Goal: Navigation & Orientation: Find specific page/section

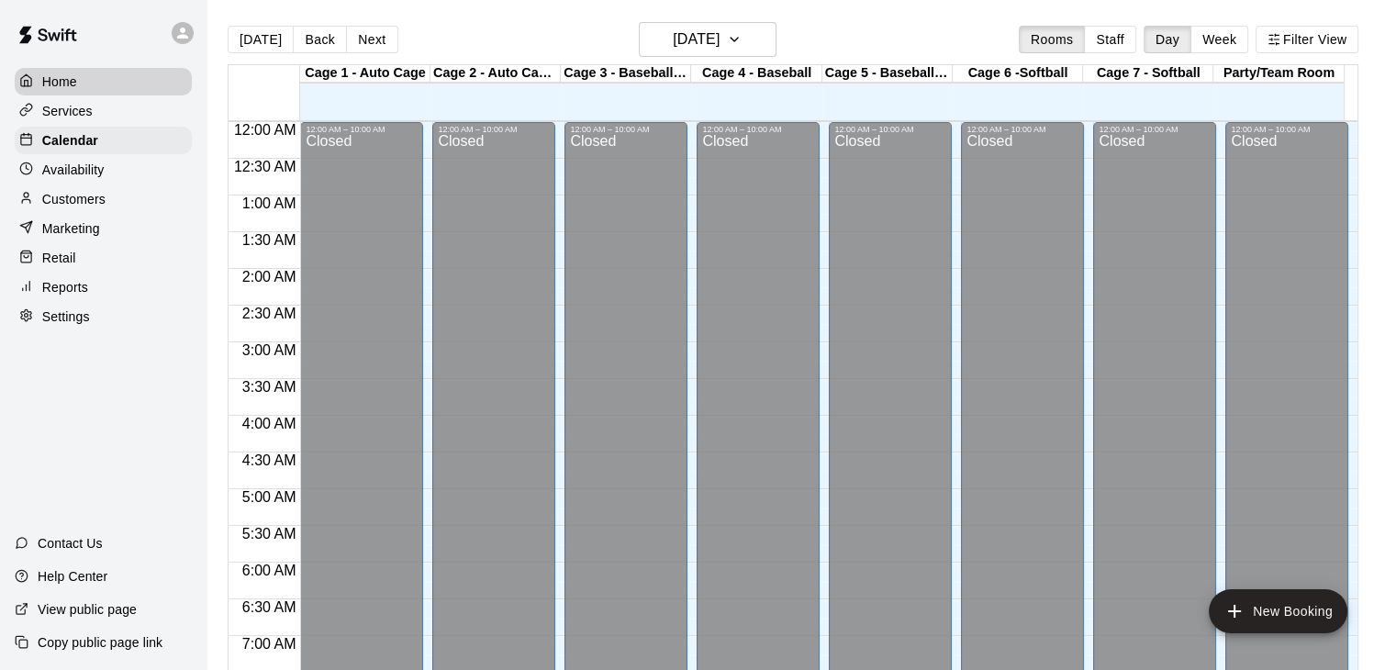
scroll to position [832, 0]
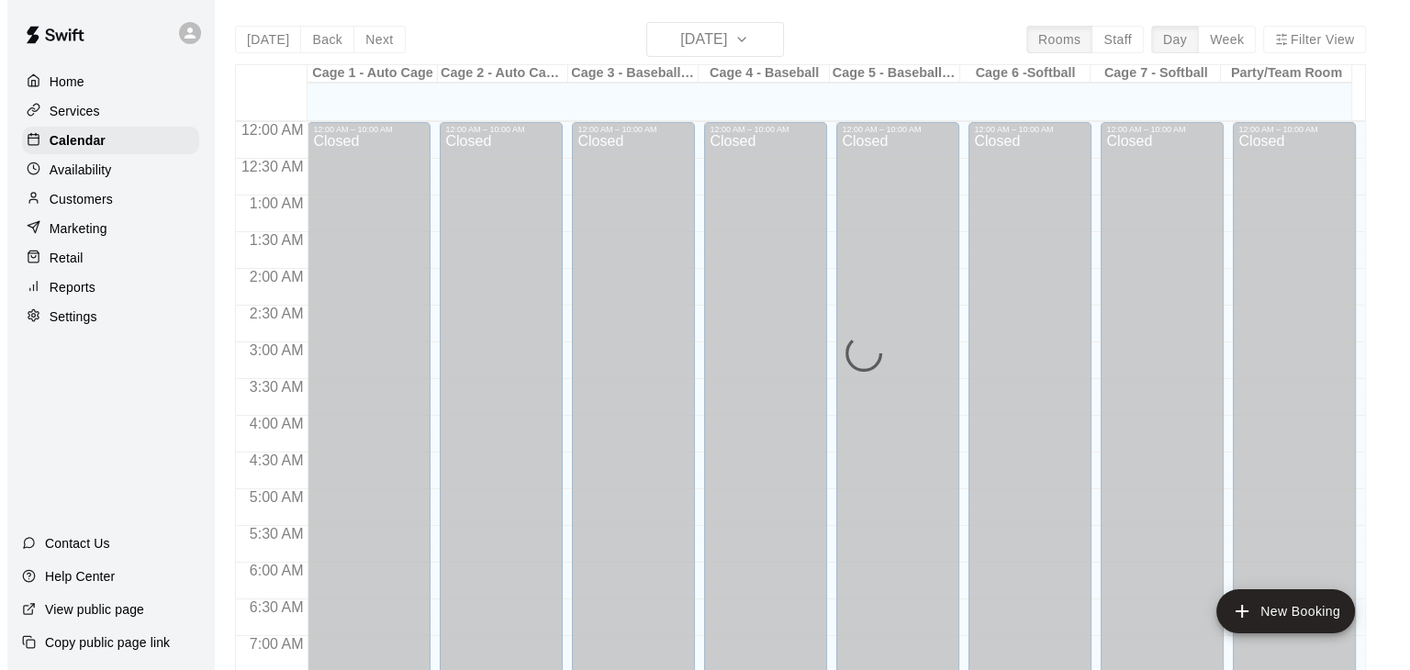
scroll to position [1137, 0]
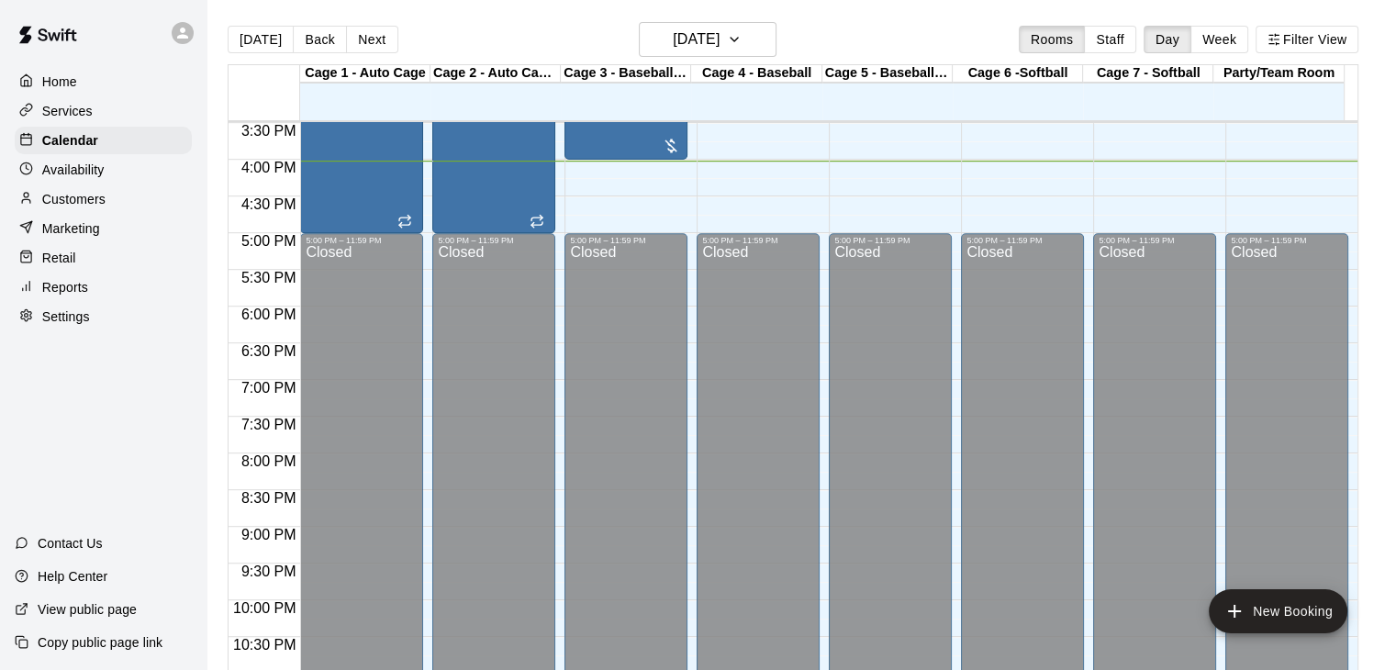
click at [137, 37] on div at bounding box center [103, 33] width 206 height 66
click at [195, 60] on div at bounding box center [103, 33] width 206 height 66
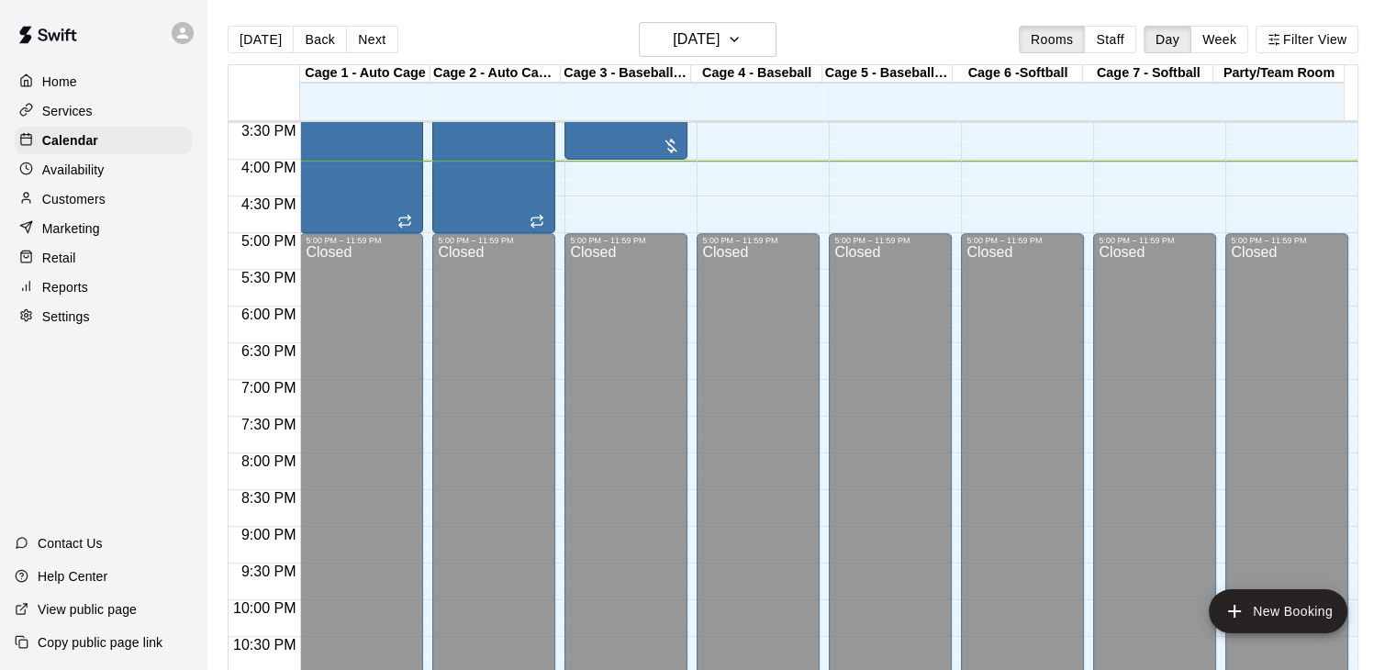
click at [195, 60] on div at bounding box center [103, 33] width 206 height 66
drag, startPoint x: 195, startPoint y: 60, endPoint x: 230, endPoint y: 34, distance: 44.1
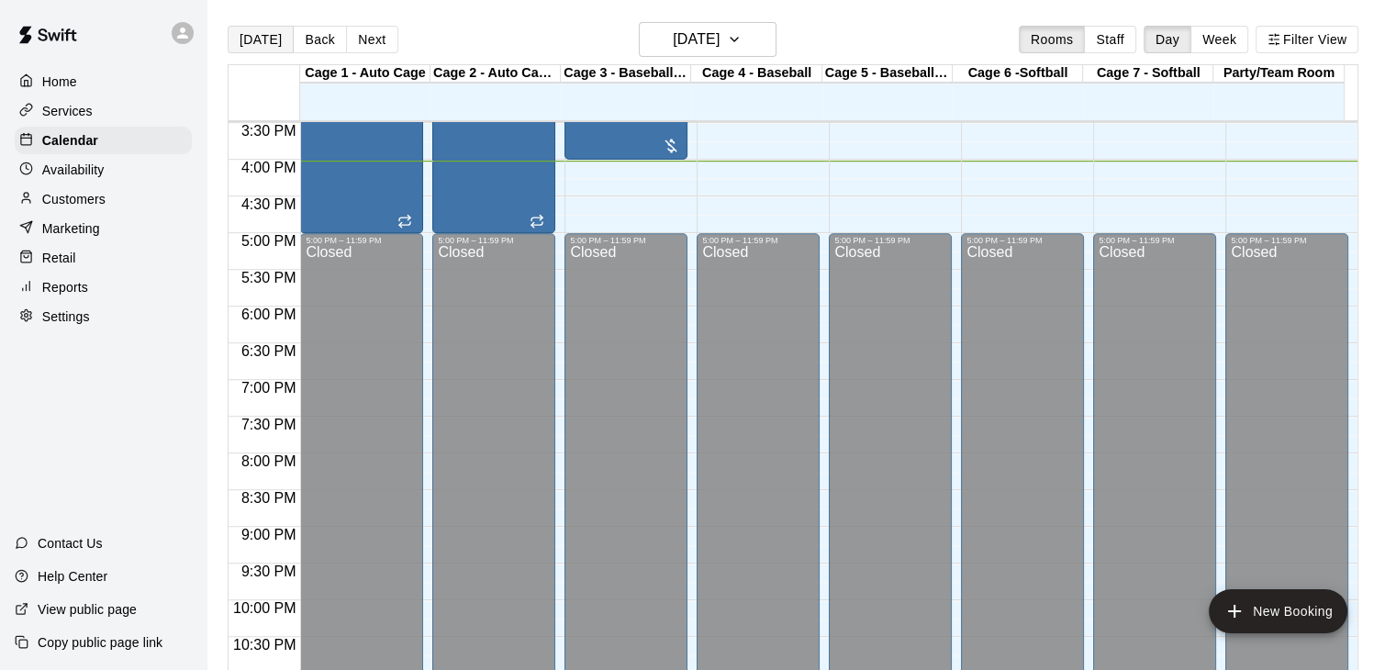
click at [230, 34] on div "Home Services Calendar Availability Customers Marketing Retail Reports Settings…" at bounding box center [698, 349] width 1396 height 699
click at [230, 34] on button "[DATE]" at bounding box center [261, 40] width 66 height 28
click at [205, 39] on div at bounding box center [187, 33] width 39 height 37
